Goal: Task Accomplishment & Management: Manage account settings

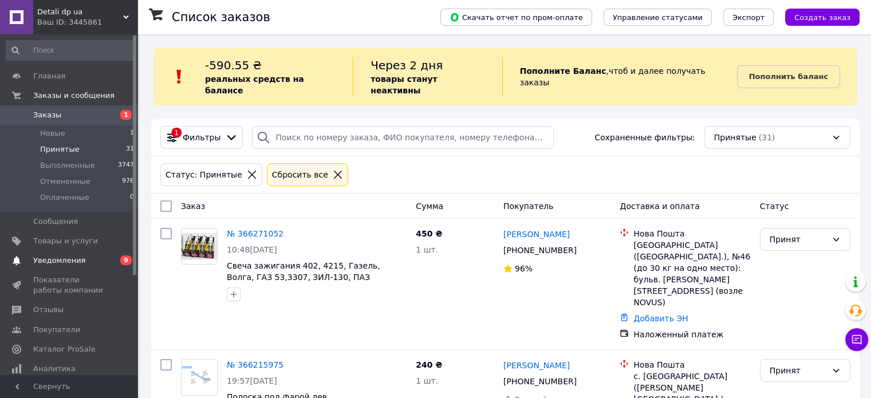
click at [123, 255] on span "9" at bounding box center [125, 260] width 11 height 10
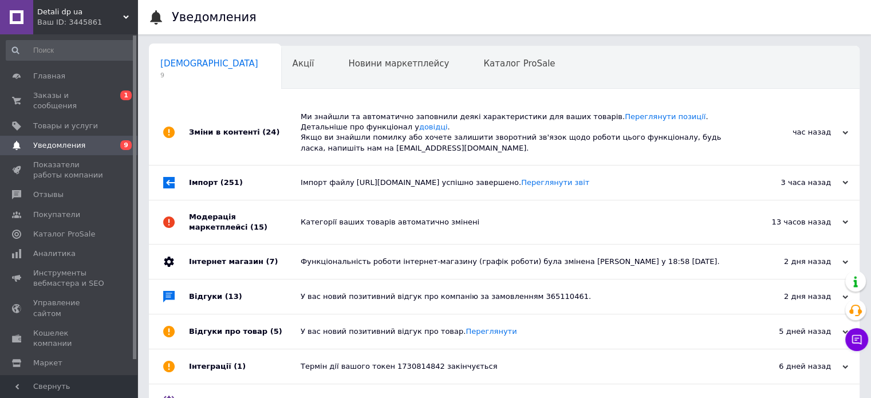
click at [405, 140] on div "Ми знайшли та автоматично заповнили деякі характеристики для ваших товарів. Пер…" at bounding box center [517, 133] width 433 height 42
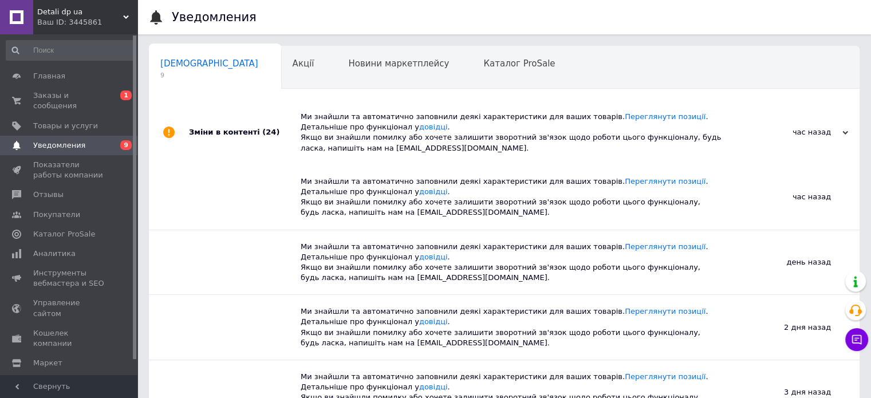
click at [437, 148] on div "Ми знайшли та автоматично заповнили деякі характеристики для ваших товарів. Пер…" at bounding box center [517, 133] width 433 height 42
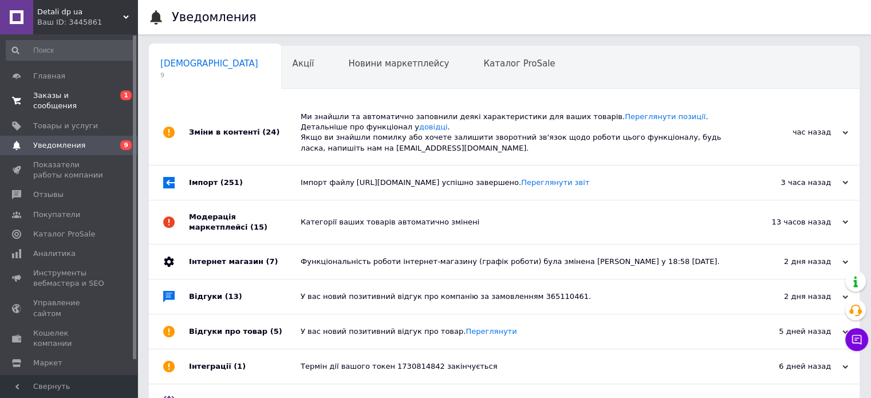
click at [73, 96] on span "Заказы и сообщения" at bounding box center [69, 100] width 73 height 21
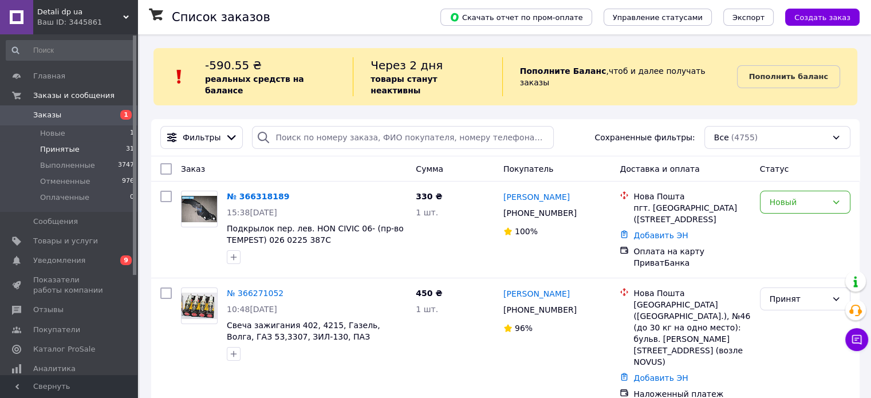
click at [79, 143] on li "Принятые 31" at bounding box center [70, 149] width 141 height 16
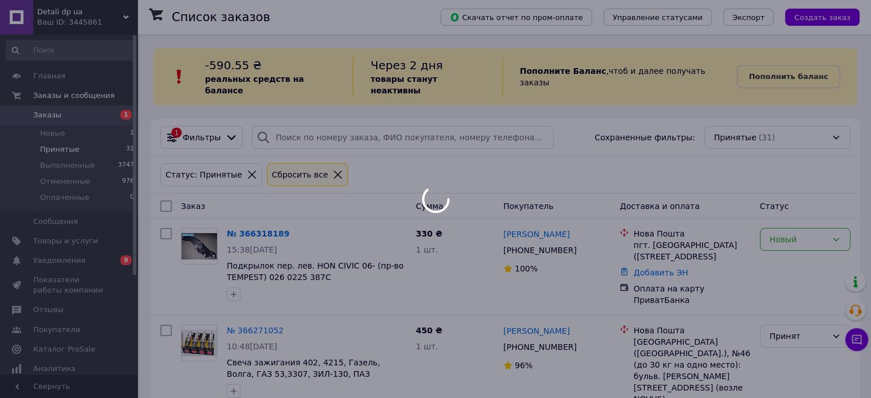
click at [76, 135] on div at bounding box center [435, 199] width 871 height 398
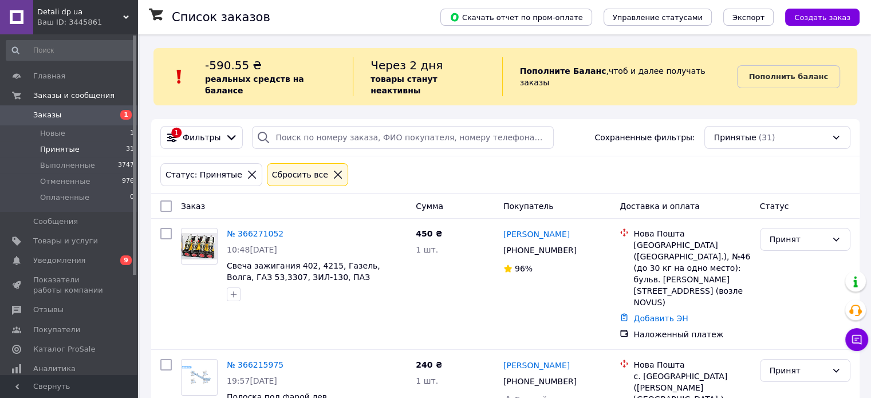
click at [76, 135] on li "Новые 1" at bounding box center [70, 133] width 141 height 16
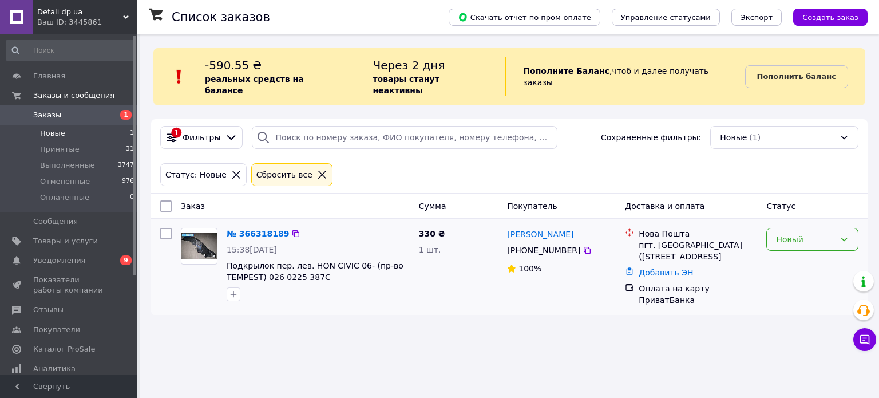
click at [778, 233] on div "Новый" at bounding box center [805, 239] width 59 height 13
click at [781, 238] on div "Новый" at bounding box center [812, 239] width 92 height 23
click at [783, 233] on div "Новый" at bounding box center [805, 239] width 59 height 13
click at [785, 246] on li "Принят" at bounding box center [812, 252] width 91 height 21
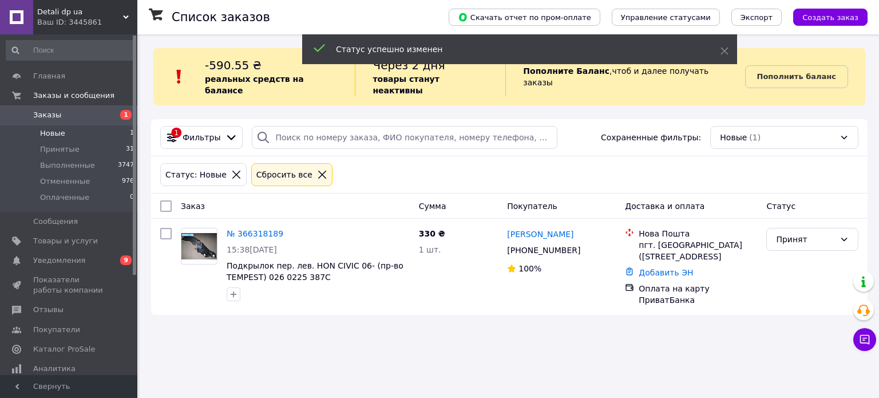
click at [100, 145] on li "Принятые 31" at bounding box center [70, 149] width 141 height 16
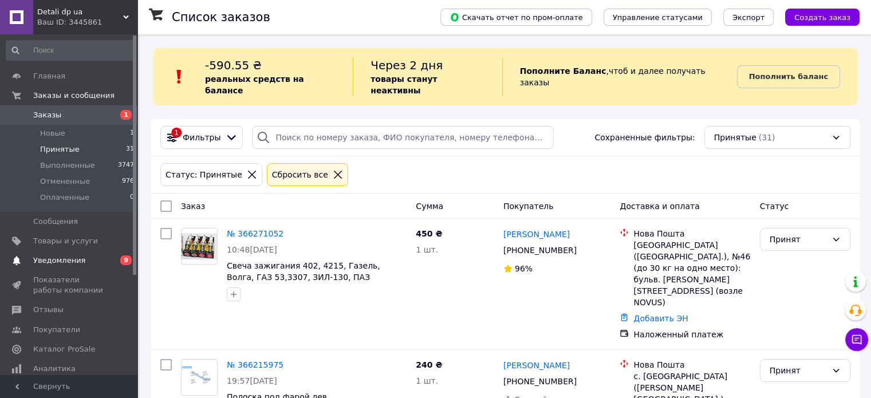
click at [118, 267] on link "Уведомления 0 9" at bounding box center [70, 260] width 141 height 19
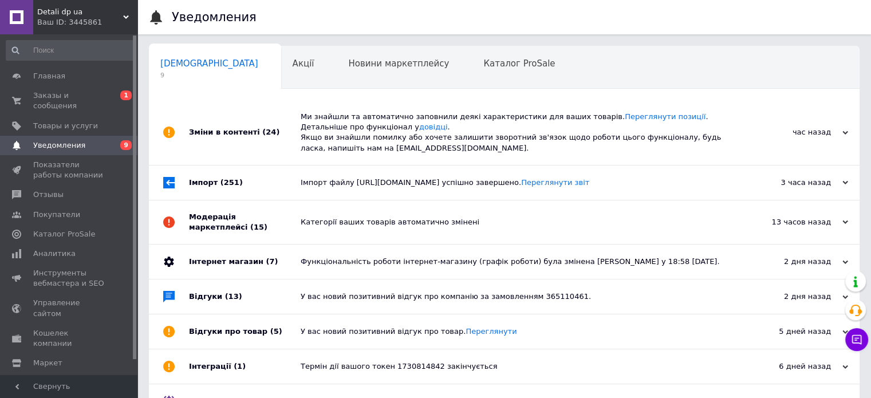
click at [286, 136] on div "Зміни в контенті (24)" at bounding box center [245, 132] width 112 height 65
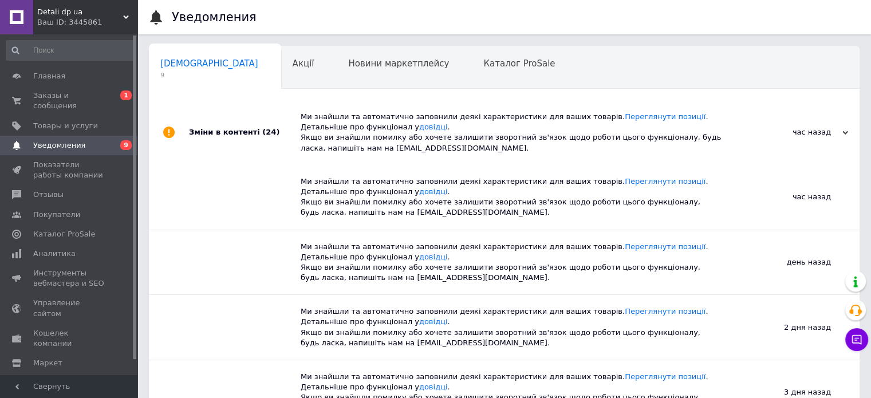
click at [272, 146] on div "Зміни в контенті (24)" at bounding box center [245, 132] width 112 height 65
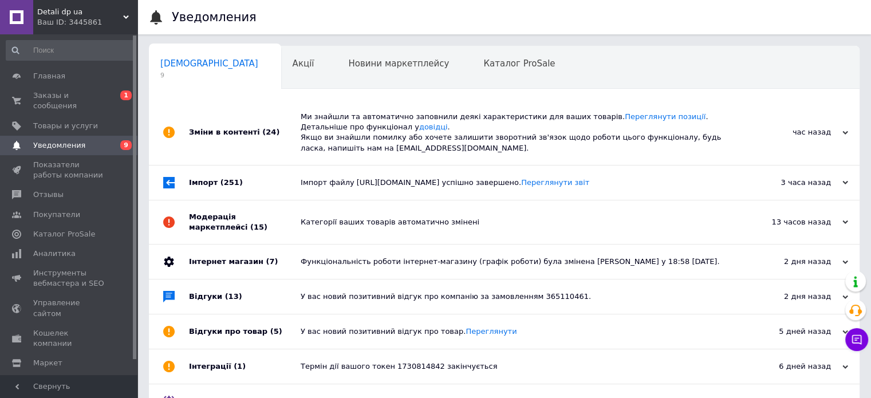
click at [265, 168] on div "Імпорт (251)" at bounding box center [245, 182] width 112 height 34
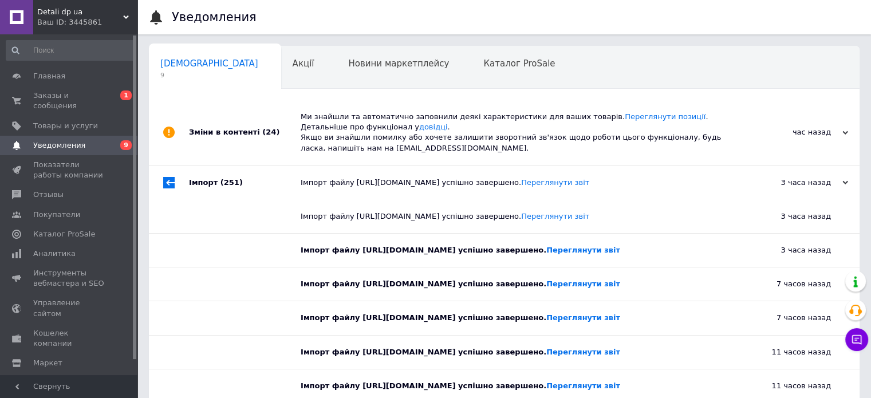
click at [265, 168] on div "Імпорт (251)" at bounding box center [245, 182] width 112 height 34
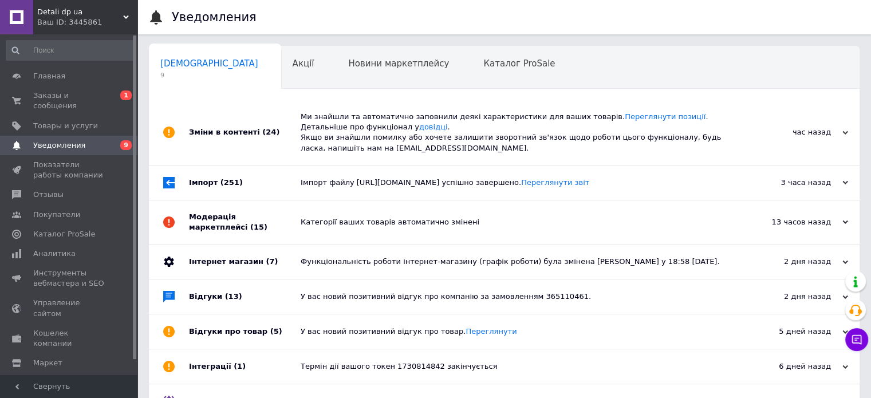
click at [246, 220] on div "Модерація маркетплейсі (15)" at bounding box center [245, 222] width 112 height 44
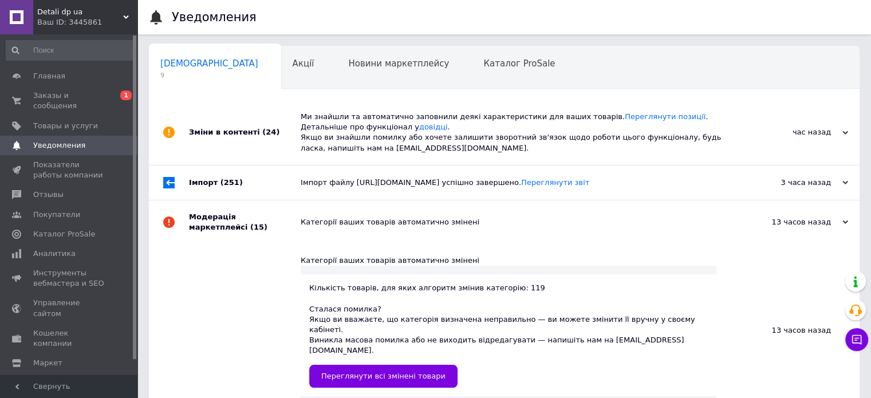
click at [246, 220] on div "Модерація маркетплейсі (15)" at bounding box center [245, 222] width 112 height 44
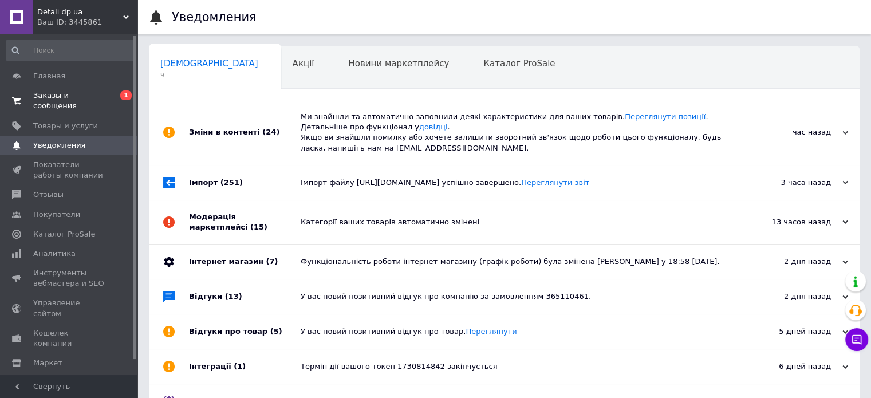
click at [75, 101] on link "Заказы и сообщения 0 1" at bounding box center [70, 101] width 141 height 30
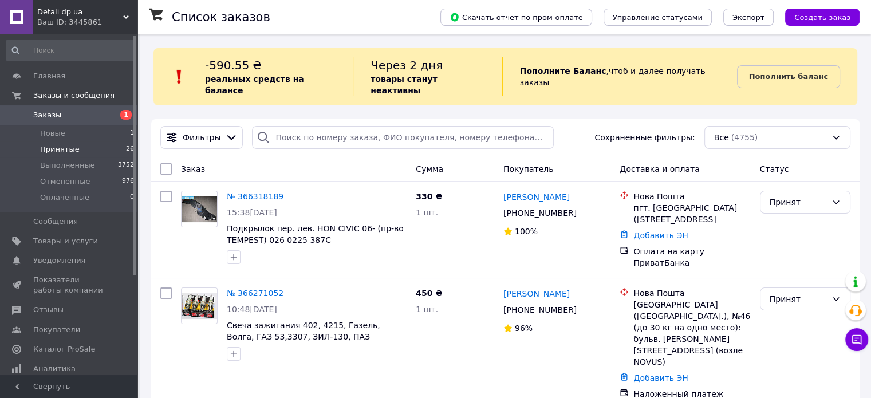
click at [75, 145] on li "Принятые 26" at bounding box center [70, 149] width 141 height 16
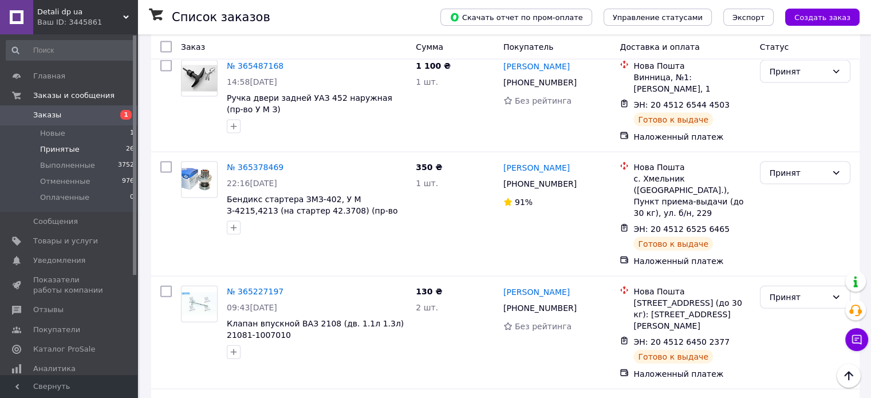
scroll to position [2627, 0]
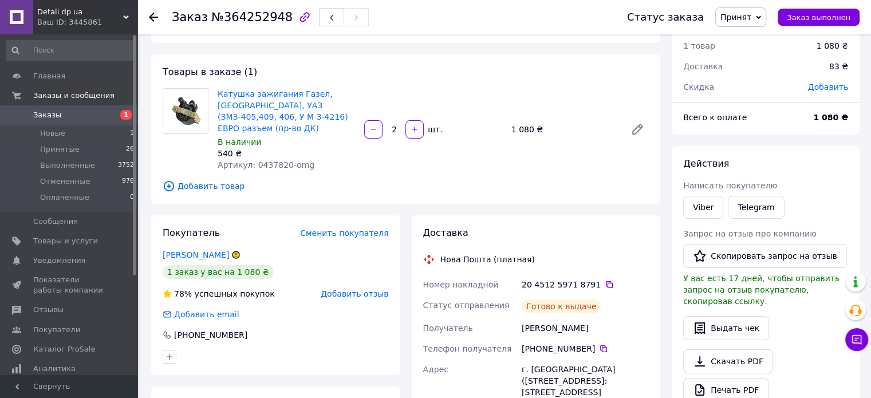
scroll to position [40, 0]
click at [716, 196] on div "Viber" at bounding box center [703, 206] width 45 height 27
click at [716, 196] on link "Viber" at bounding box center [703, 206] width 40 height 23
click at [55, 146] on span "Принятые" at bounding box center [59, 149] width 39 height 10
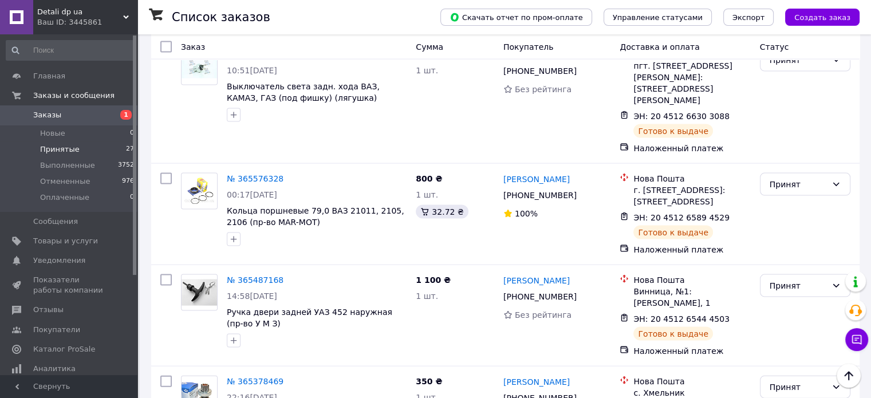
scroll to position [2366, 0]
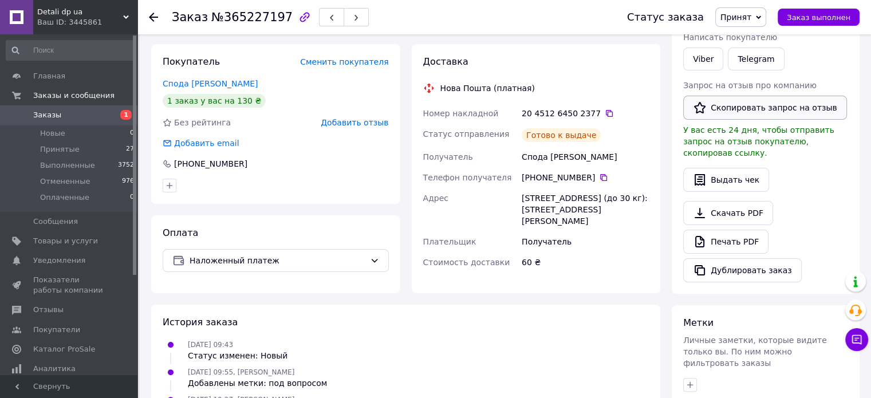
scroll to position [187, 0]
click at [708, 69] on link "Viber" at bounding box center [703, 59] width 40 height 23
click at [42, 236] on span "Товары и услуги" at bounding box center [65, 241] width 65 height 10
